Goal: Information Seeking & Learning: Understand process/instructions

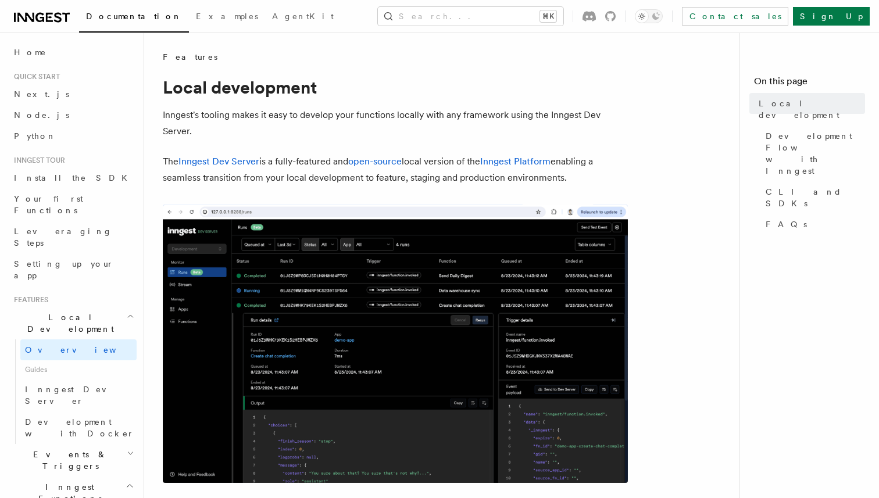
click at [223, 167] on p "The Inngest Dev Server is a fully-featured and open-source local version of the…" at bounding box center [395, 169] width 465 height 33
click at [223, 164] on link "Inngest Dev Server" at bounding box center [218, 161] width 81 height 11
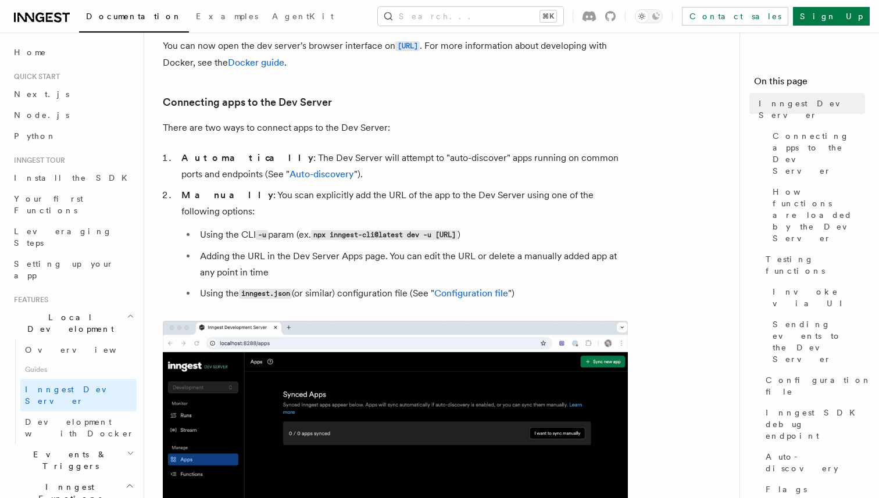
scroll to position [386, 0]
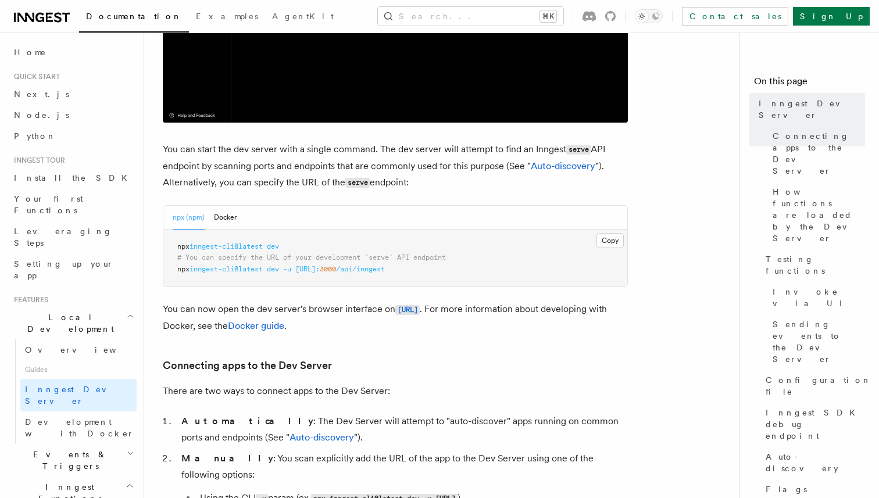
click at [251, 249] on span "inngest-cli@latest" at bounding box center [225, 246] width 73 height 8
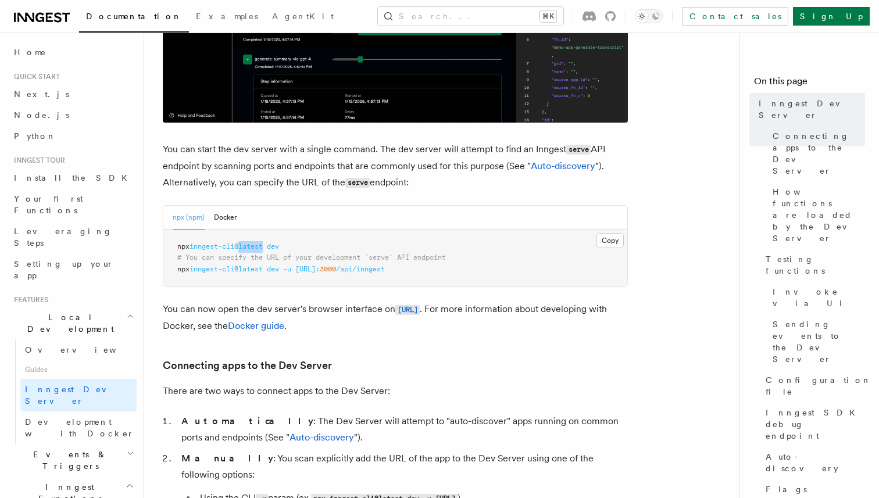
click at [251, 249] on span "inngest-cli@latest" at bounding box center [225, 246] width 73 height 8
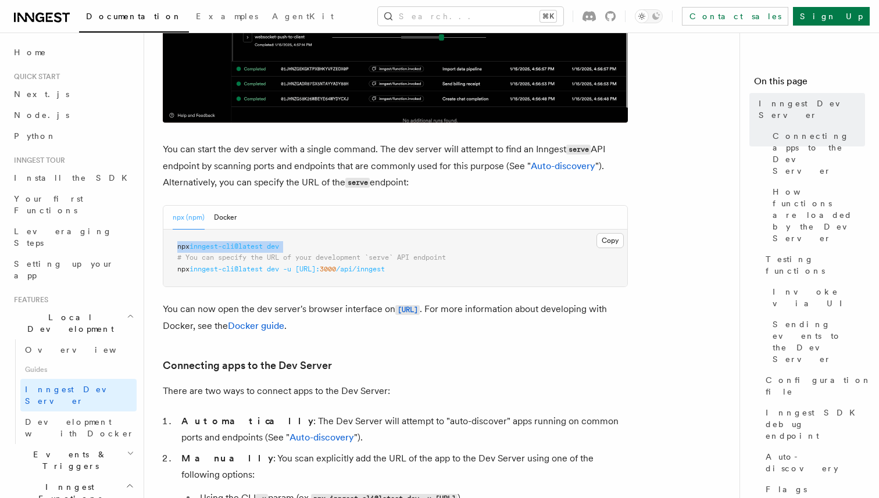
click at [251, 249] on span "inngest-cli@latest" at bounding box center [225, 246] width 73 height 8
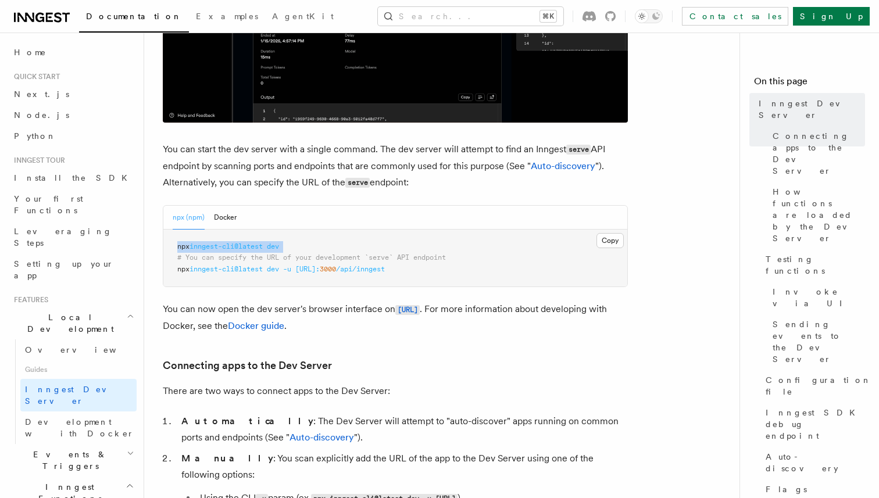
copy code "npx inngest-cli@latest dev"
